Goal: Transaction & Acquisition: Purchase product/service

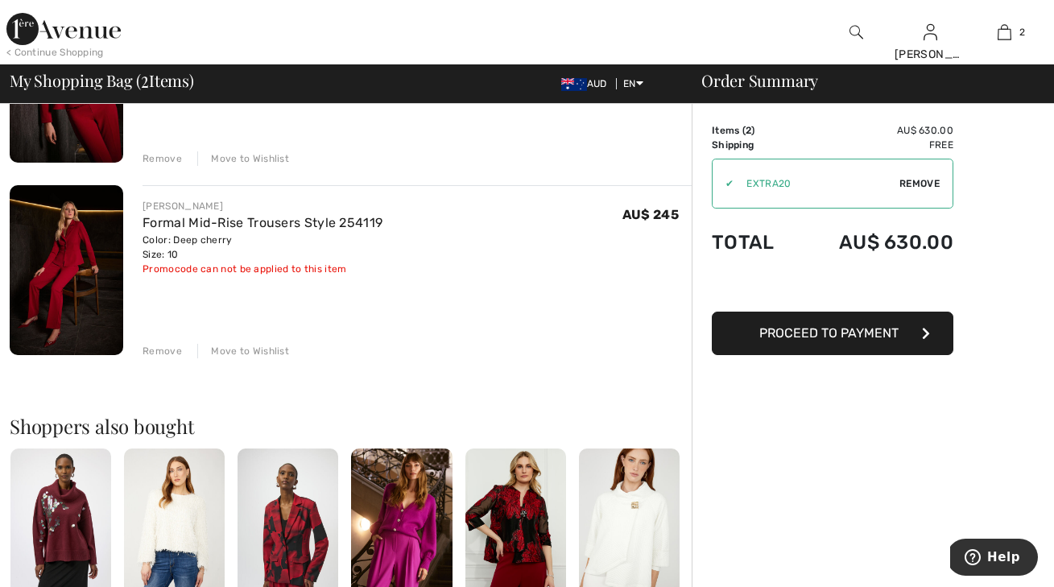
scroll to position [241, 0]
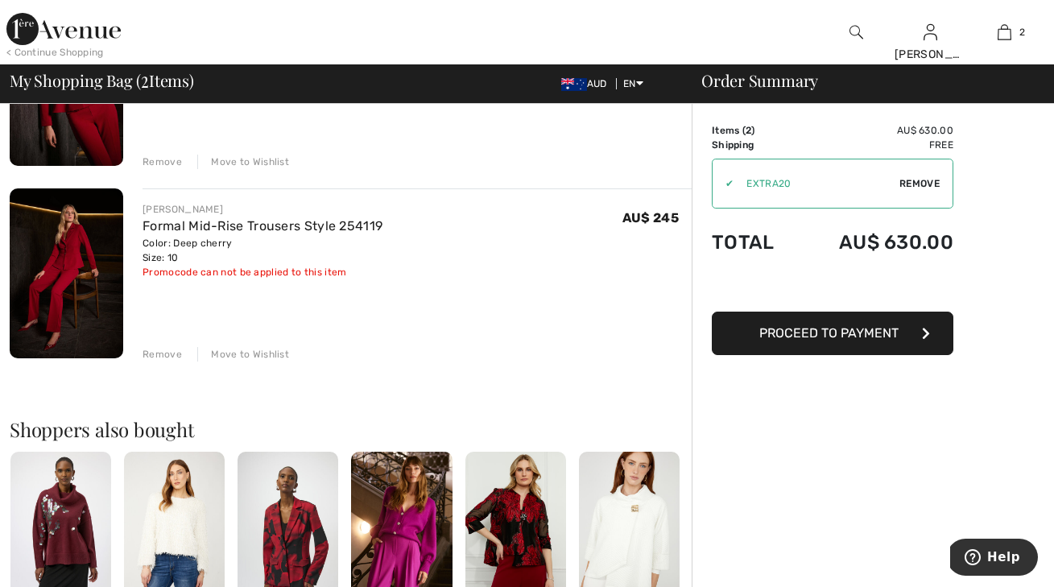
click at [904, 336] on button "Proceed to Payment" at bounding box center [833, 333] width 242 height 43
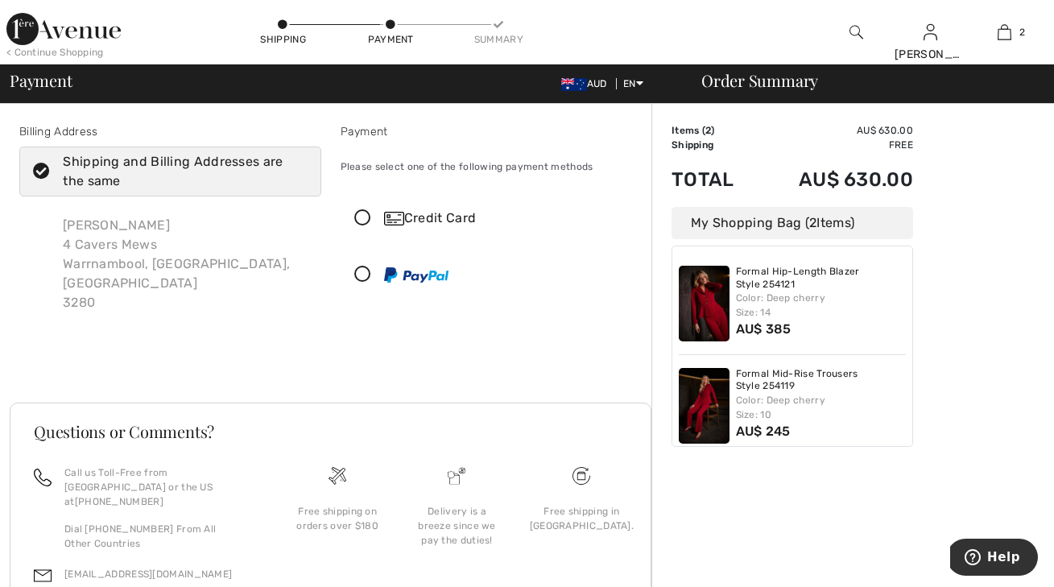
click at [364, 215] on icon at bounding box center [362, 218] width 43 height 17
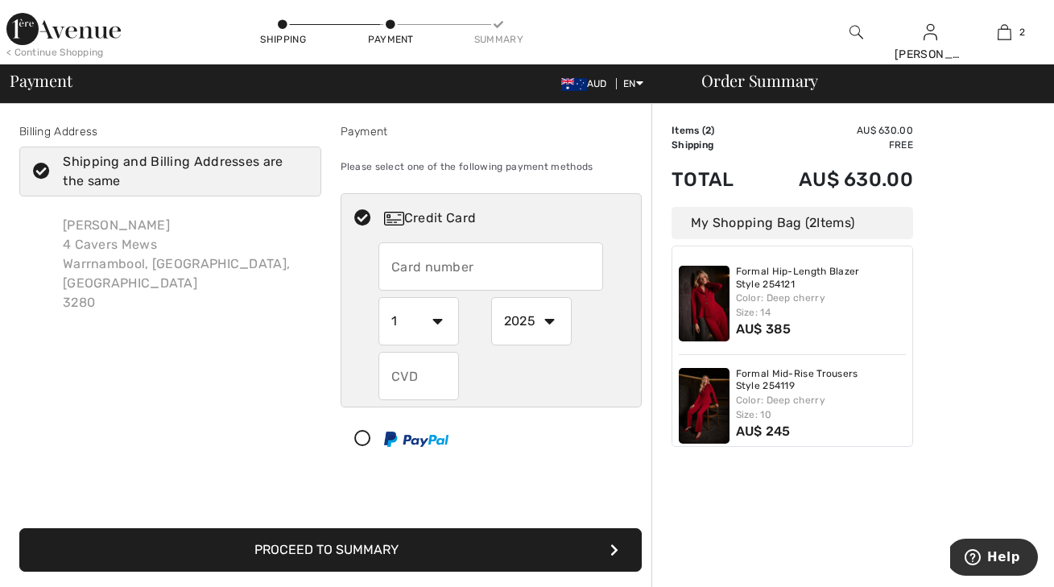
click at [391, 265] on input "text" at bounding box center [490, 266] width 225 height 48
type input "5163103014564045"
select select "6"
select select "2028"
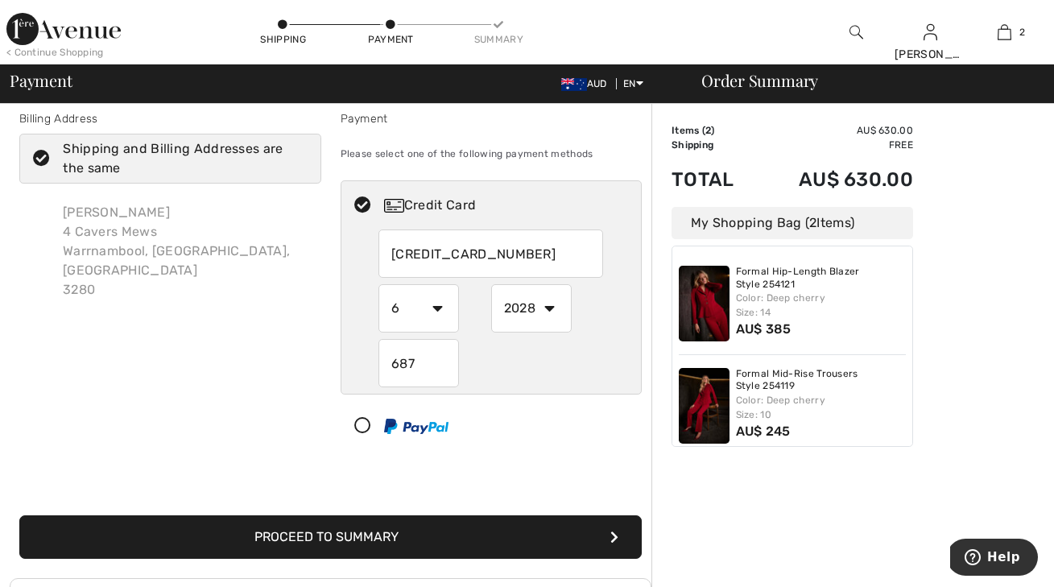
scroll to position [27, 0]
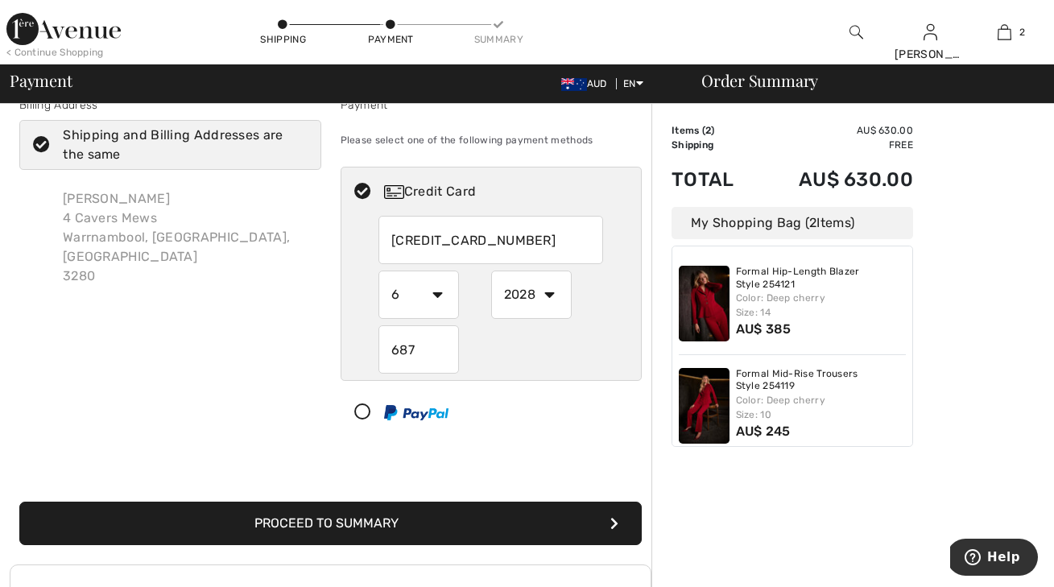
type input "687"
click at [400, 518] on button "Proceed to Summary" at bounding box center [330, 523] width 622 height 43
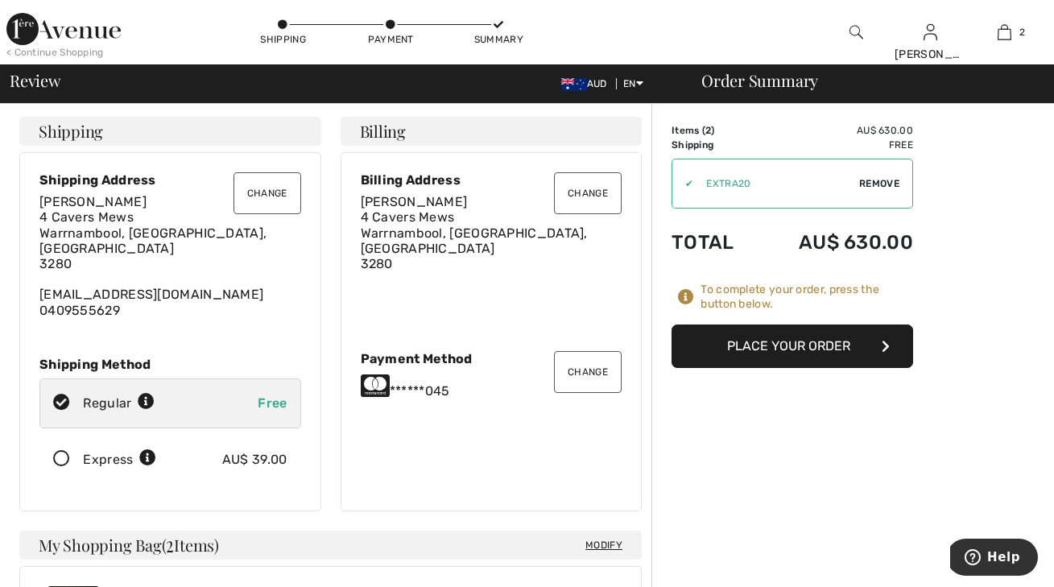
click at [57, 451] on icon at bounding box center [61, 459] width 43 height 17
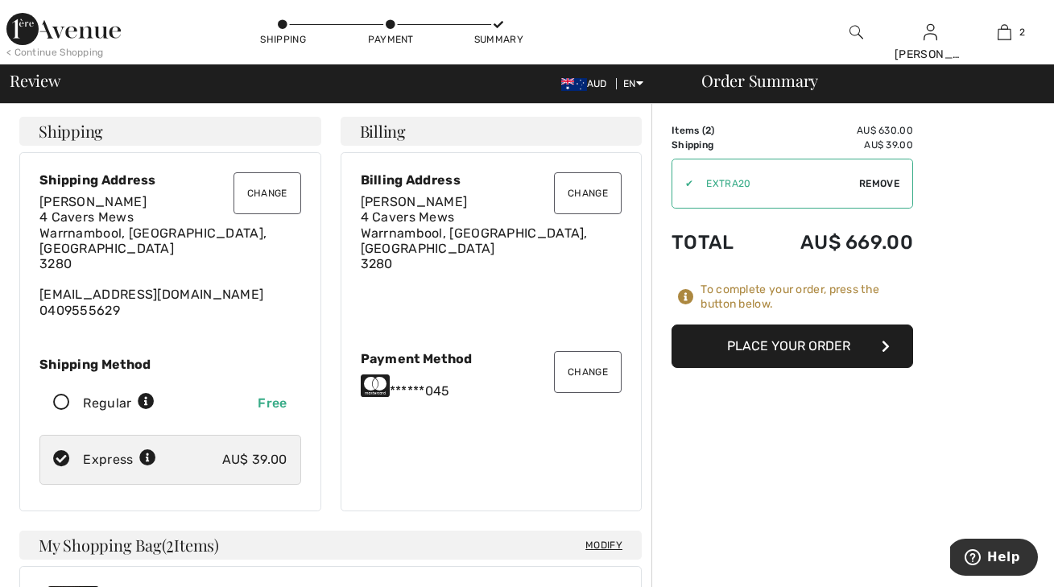
click at [816, 337] on button "Place Your Order" at bounding box center [792, 345] width 242 height 43
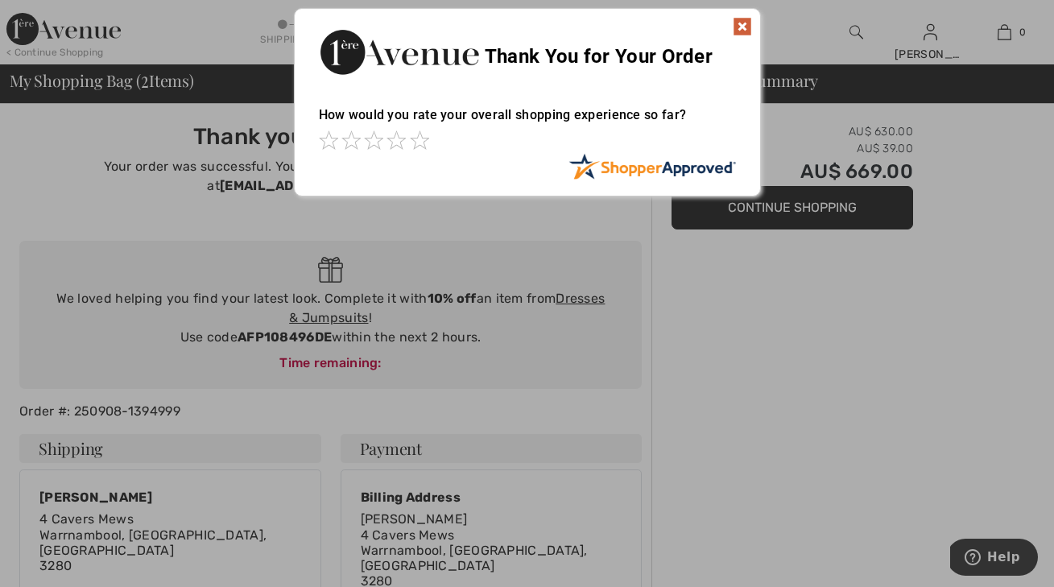
click at [742, 23] on img at bounding box center [742, 26] width 19 height 19
